Goal: Unclear

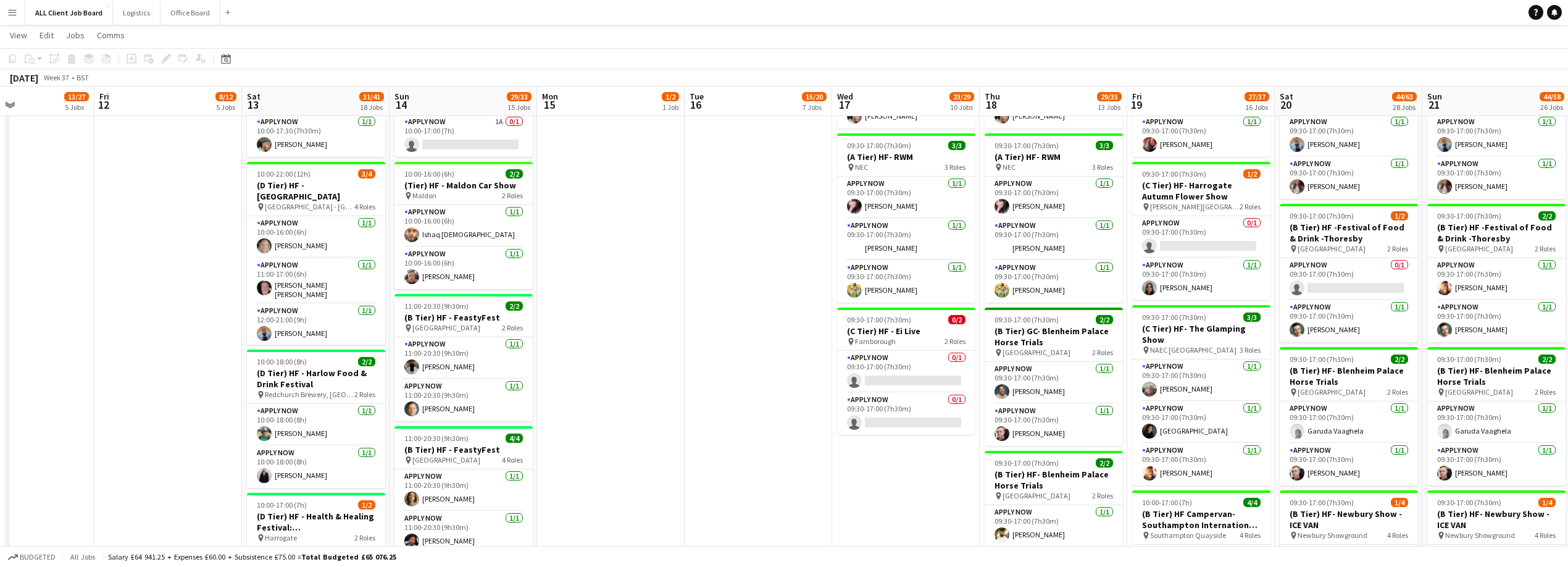
scroll to position [0, 344]
